Goal: Task Accomplishment & Management: Use online tool/utility

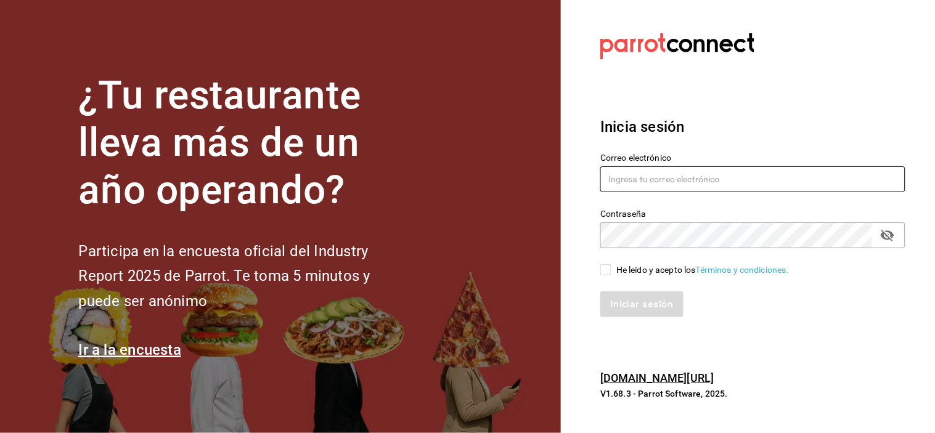
click at [648, 175] on input "text" at bounding box center [753, 179] width 305 height 26
type input "A"
type input "[EMAIL_ADDRESS][DOMAIN_NAME]"
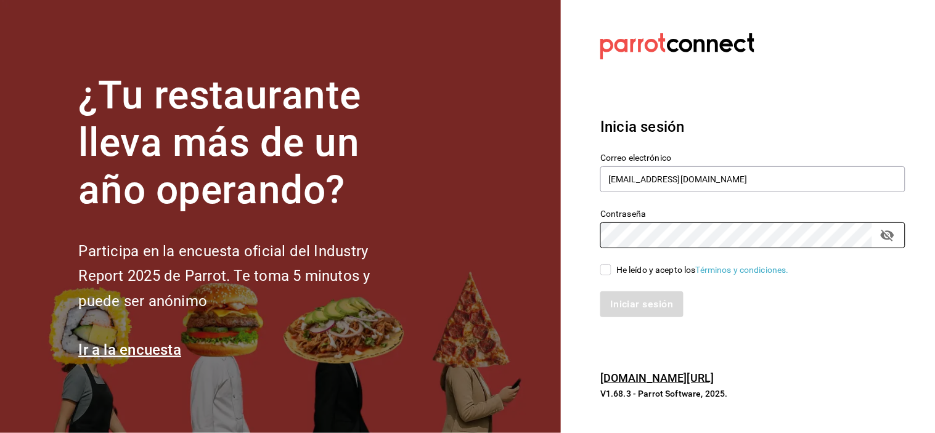
click at [605, 274] on input "He leído y acepto los Términos y condiciones." at bounding box center [606, 270] width 11 height 11
checkbox input "true"
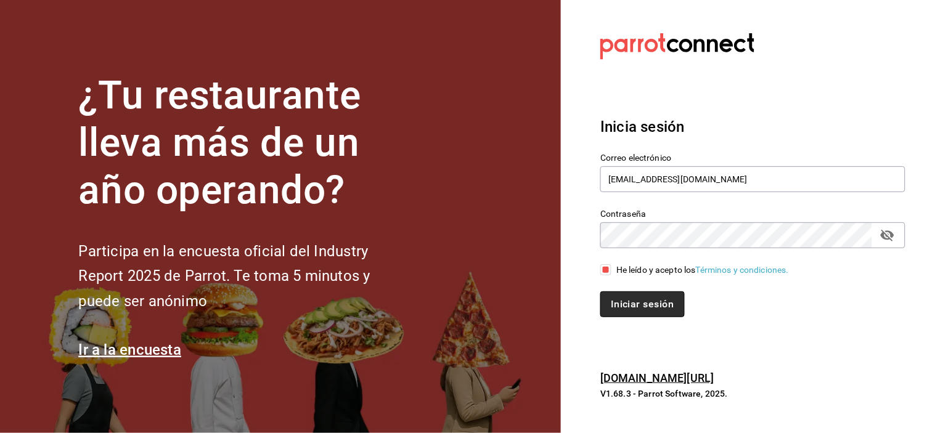
click at [633, 306] on button "Iniciar sesión" at bounding box center [643, 305] width 84 height 26
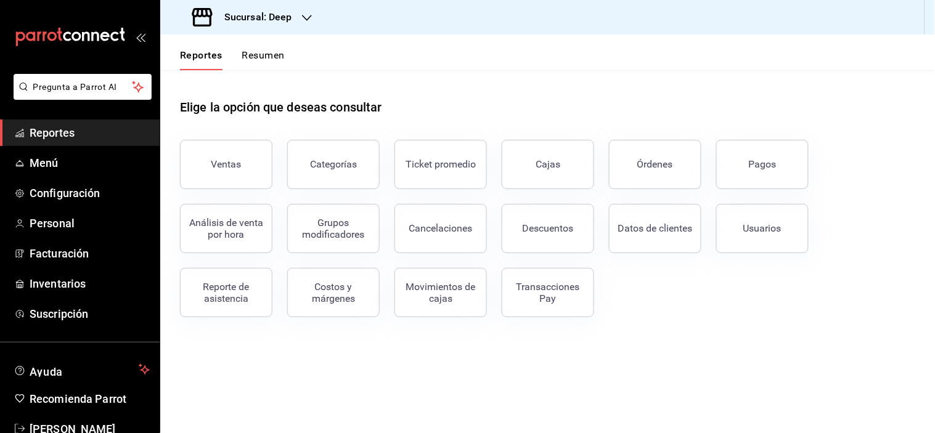
click at [293, 18] on div "Sucursal: Deep" at bounding box center [243, 17] width 147 height 35
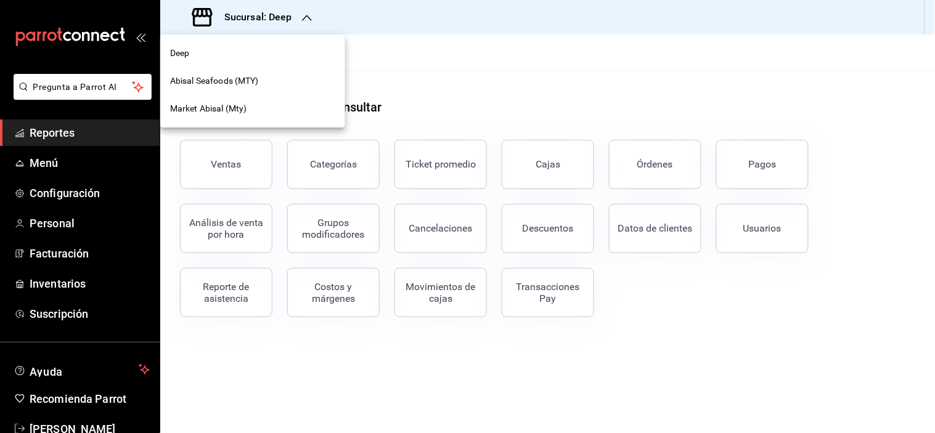
click at [251, 75] on span "Abisal Seafoods (MTY)" at bounding box center [214, 81] width 89 height 13
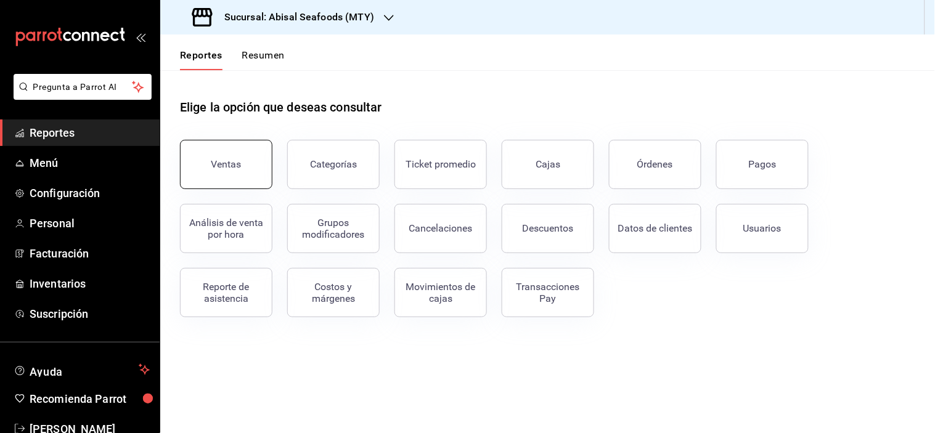
click at [205, 153] on button "Ventas" at bounding box center [226, 164] width 92 height 49
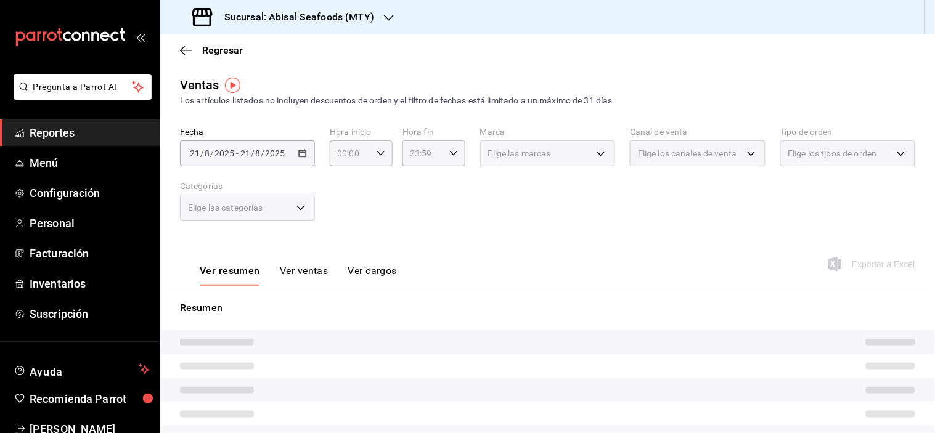
click at [306, 156] on div "2025-08-21 21 / 8 / 2025 - 2025-08-21 21 / 8 / 2025" at bounding box center [247, 154] width 135 height 26
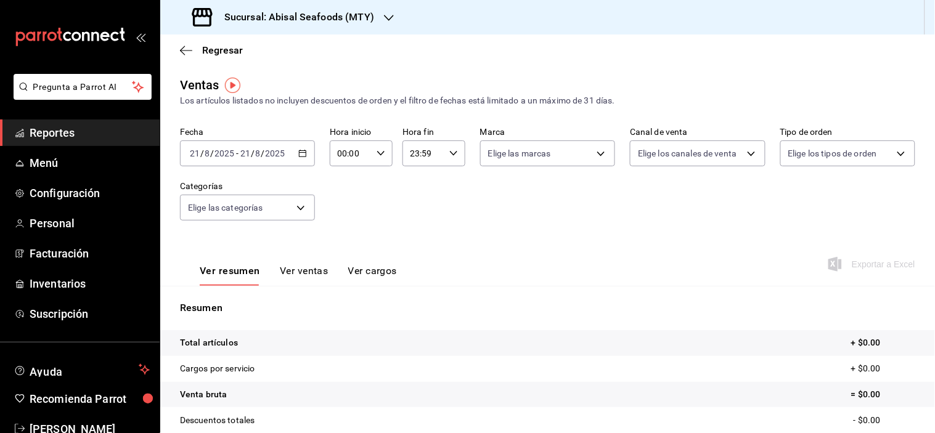
click at [298, 155] on icon "button" at bounding box center [302, 153] width 9 height 9
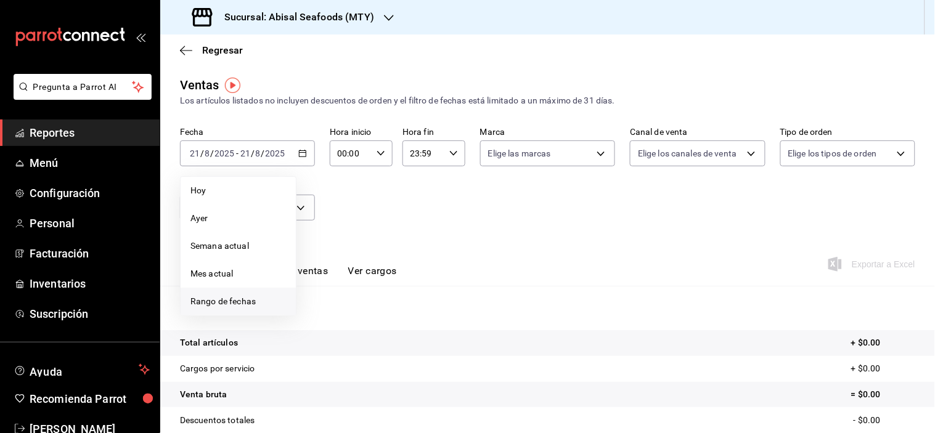
click at [233, 306] on span "Rango de fechas" at bounding box center [239, 301] width 96 height 13
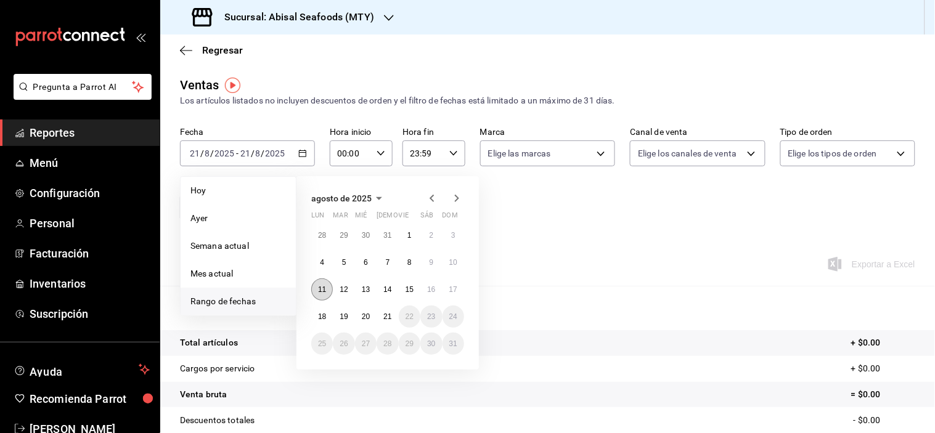
click at [324, 294] on button "11" at bounding box center [322, 290] width 22 height 22
click at [454, 293] on abbr "17" at bounding box center [453, 289] width 8 height 9
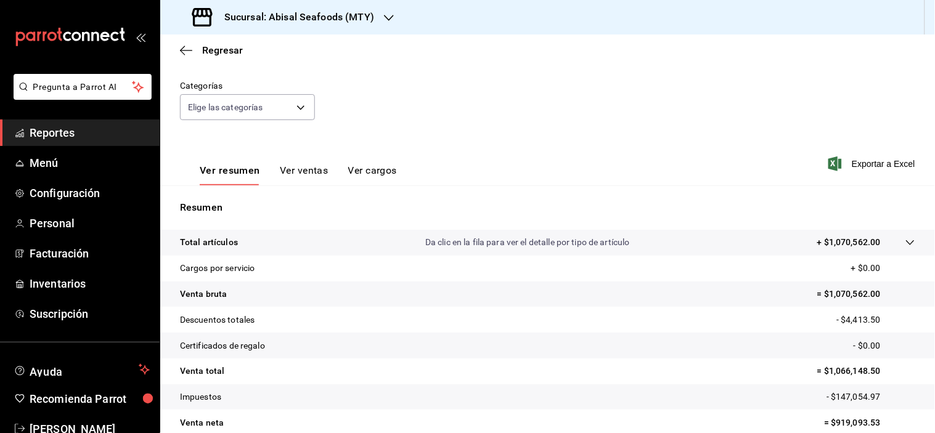
scroll to position [157, 0]
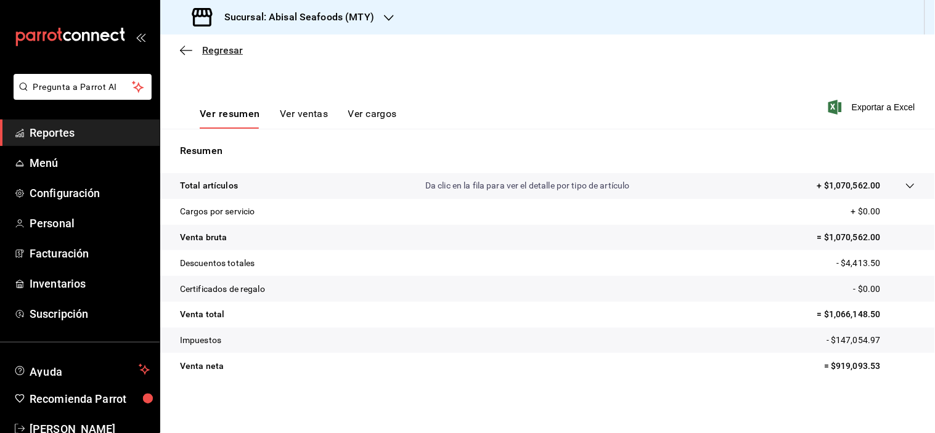
click at [188, 47] on icon "button" at bounding box center [186, 50] width 12 height 11
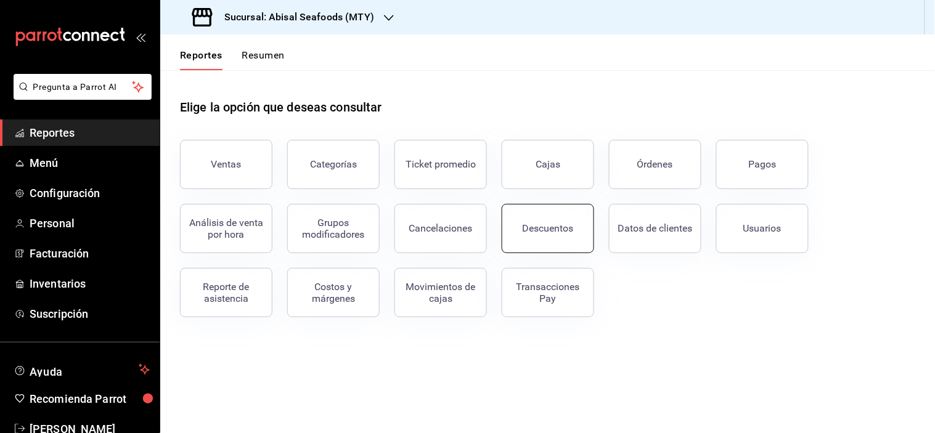
click at [518, 231] on button "Descuentos" at bounding box center [548, 228] width 92 height 49
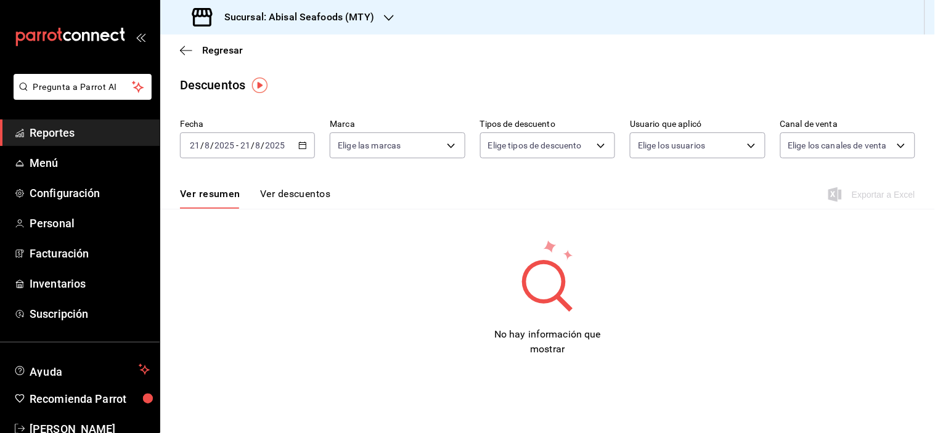
click at [298, 149] on icon "button" at bounding box center [302, 145] width 9 height 9
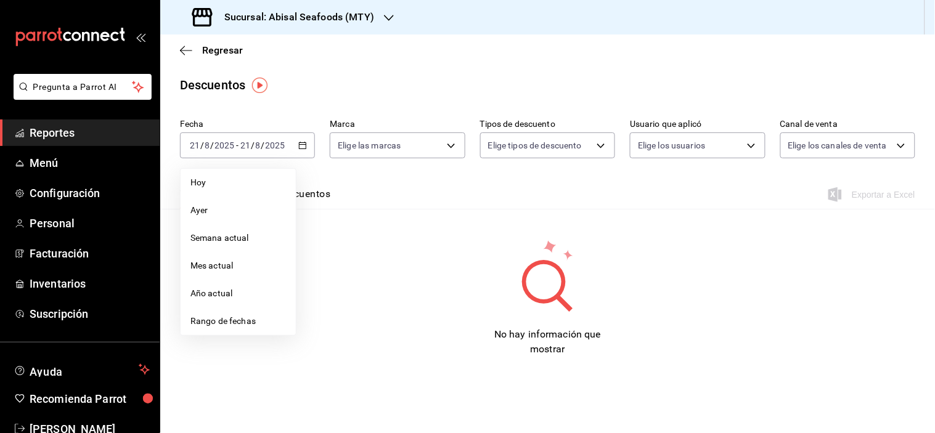
click at [233, 321] on span "Rango de fechas" at bounding box center [239, 321] width 96 height 13
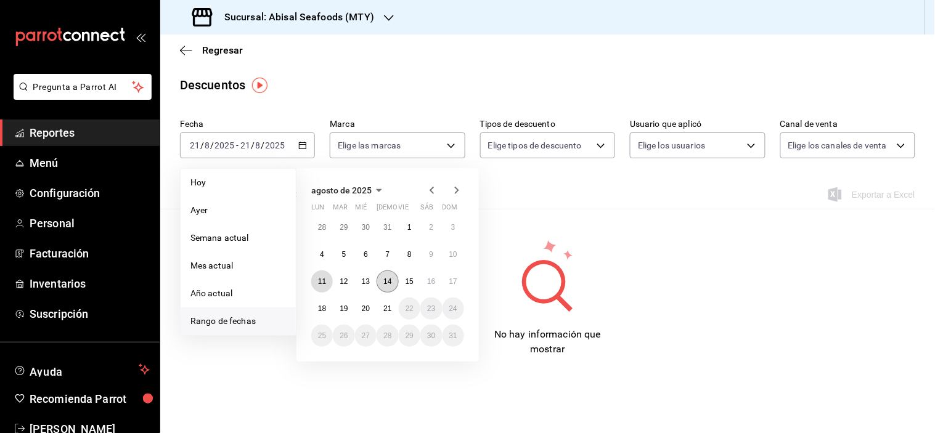
click at [319, 284] on abbr "11" at bounding box center [322, 281] width 8 height 9
click at [459, 284] on button "17" at bounding box center [454, 282] width 22 height 22
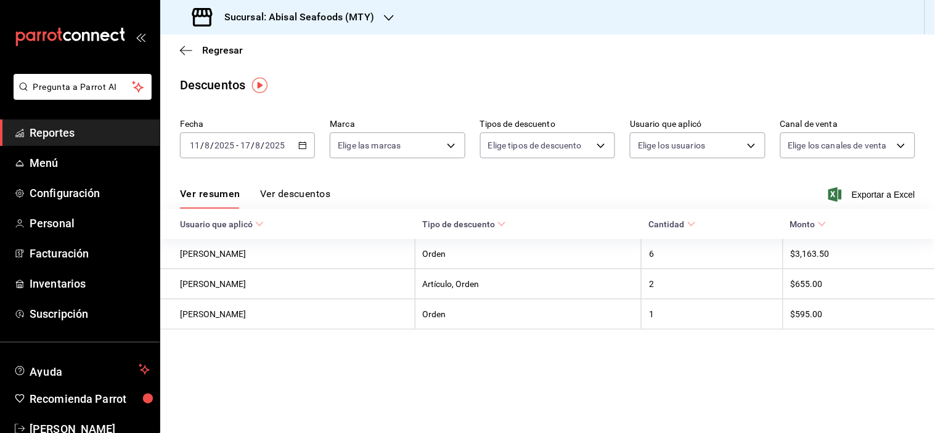
click at [282, 192] on button "Ver descuentos" at bounding box center [295, 198] width 70 height 21
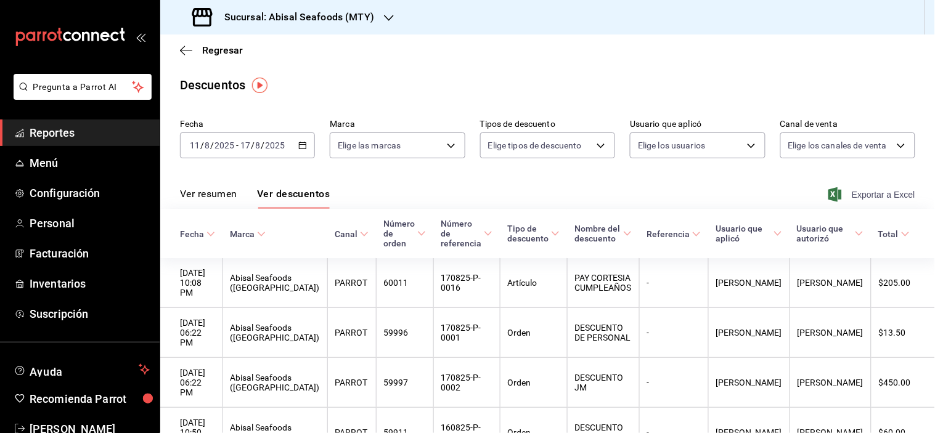
click at [879, 193] on span "Exportar a Excel" at bounding box center [873, 194] width 84 height 15
click at [192, 51] on span "Regresar" at bounding box center [211, 50] width 63 height 12
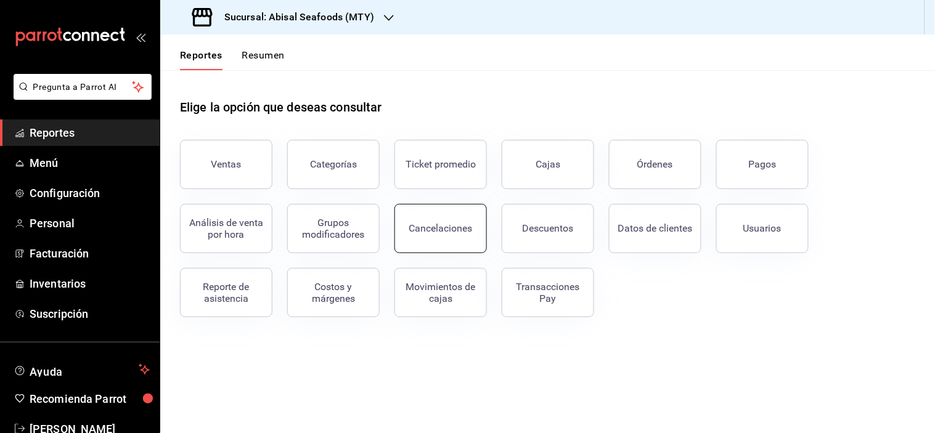
click at [445, 224] on div "Cancelaciones" at bounding box center [441, 229] width 64 height 12
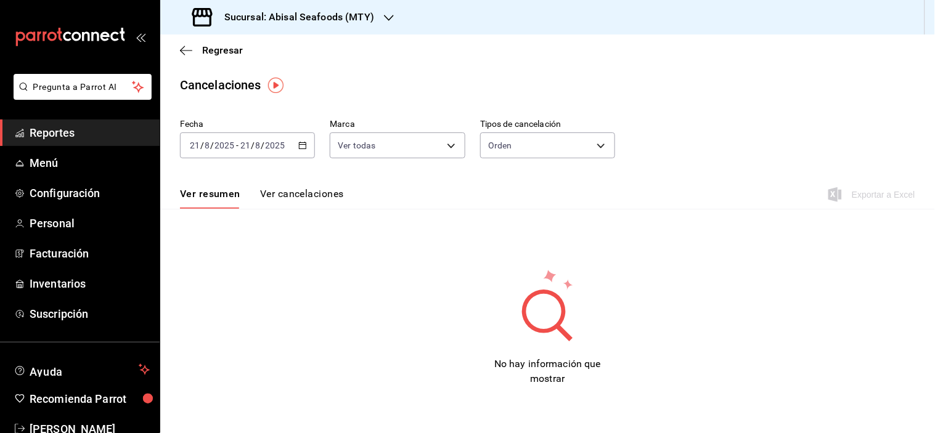
click at [301, 145] on \(Stroke\) "button" at bounding box center [303, 144] width 7 height 1
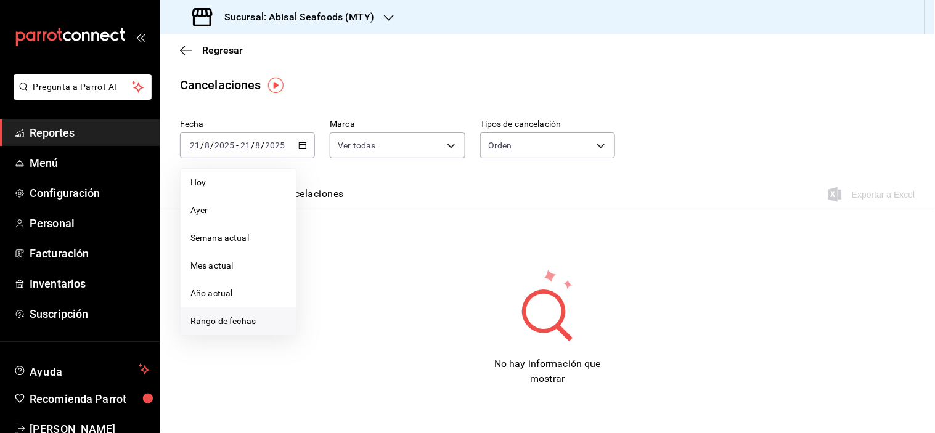
click at [259, 314] on li "Rango de fechas" at bounding box center [238, 322] width 115 height 28
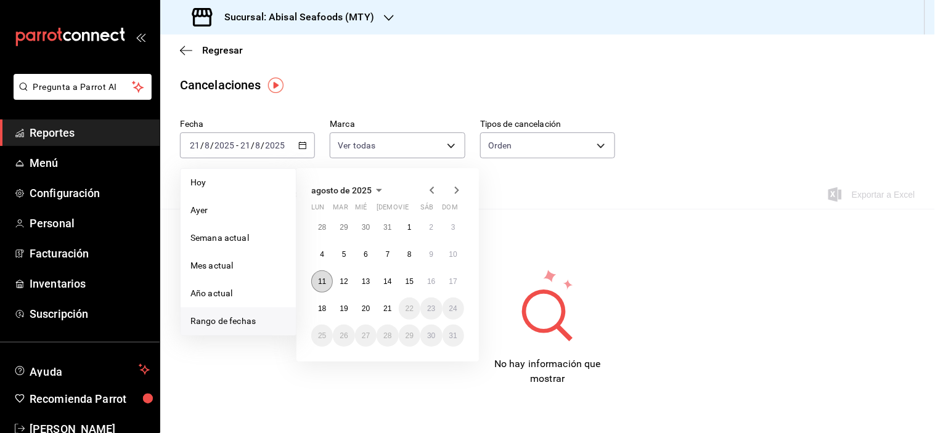
click at [322, 273] on button "11" at bounding box center [322, 282] width 22 height 22
click at [450, 280] on abbr "17" at bounding box center [453, 281] width 8 height 9
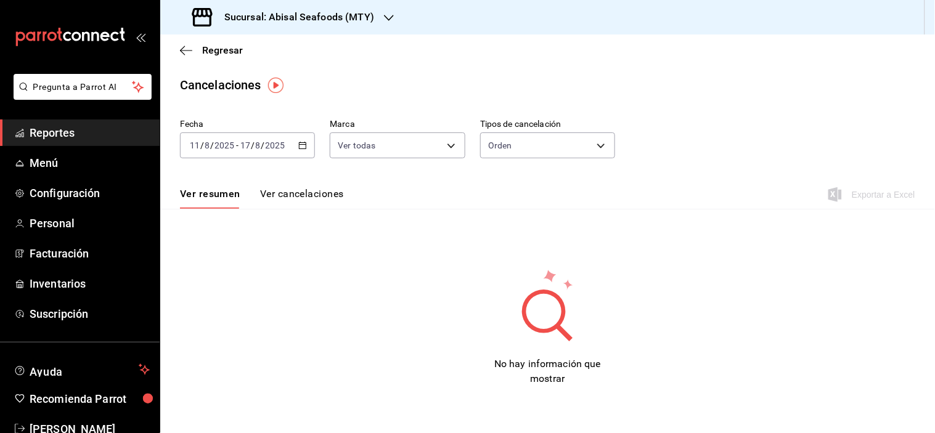
click at [309, 194] on button "Ver cancelaciones" at bounding box center [302, 198] width 84 height 21
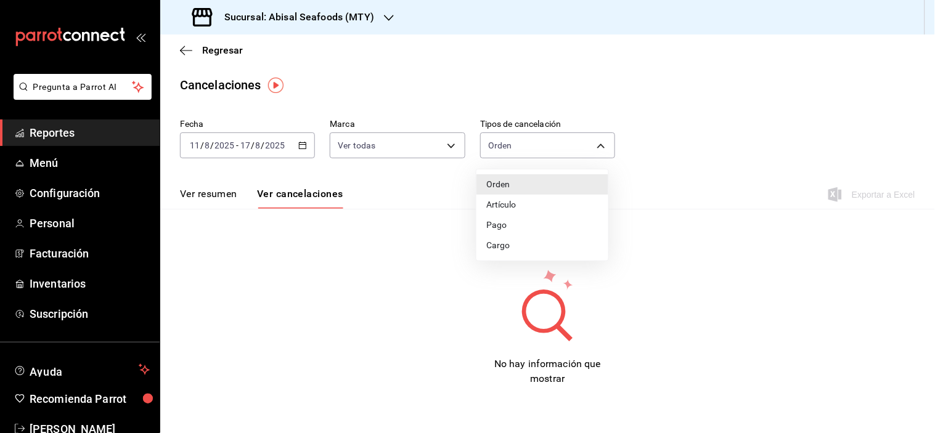
click at [516, 144] on body "Pregunta a Parrot AI Reportes Menú Configuración Personal Facturación Inventari…" at bounding box center [467, 216] width 935 height 433
click at [526, 205] on li "Artículo" at bounding box center [543, 205] width 132 height 20
type input "ORDER_ITEM"
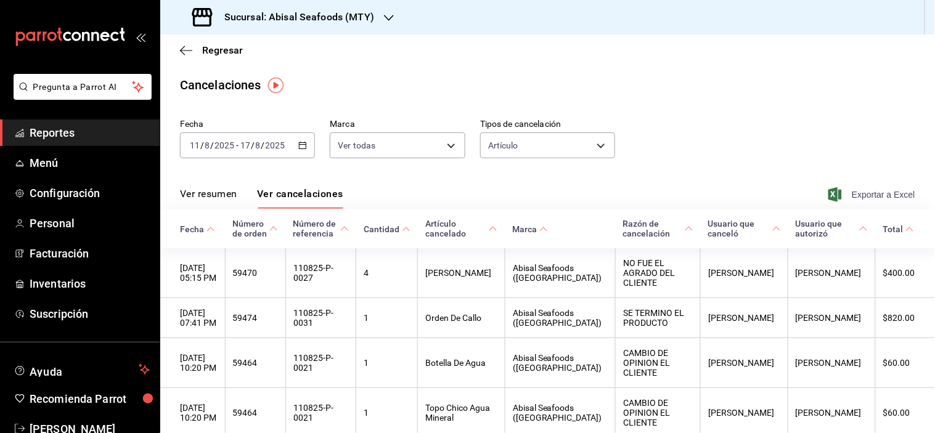
click at [871, 190] on span "Exportar a Excel" at bounding box center [873, 194] width 84 height 15
